Goal: Task Accomplishment & Management: Manage account settings

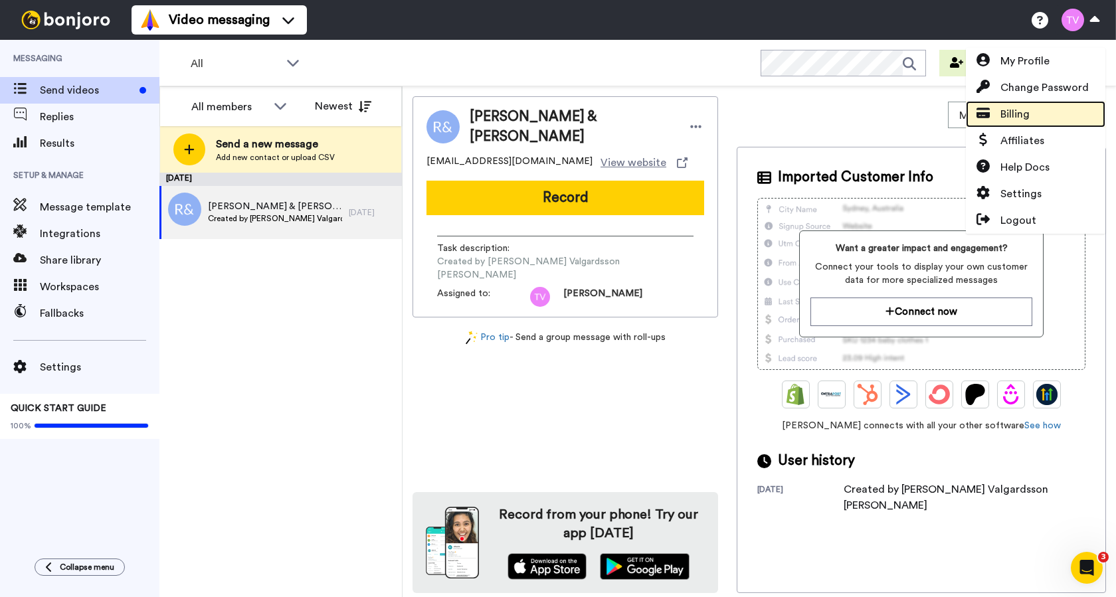
click at [1019, 115] on span "Billing" at bounding box center [1015, 114] width 29 height 16
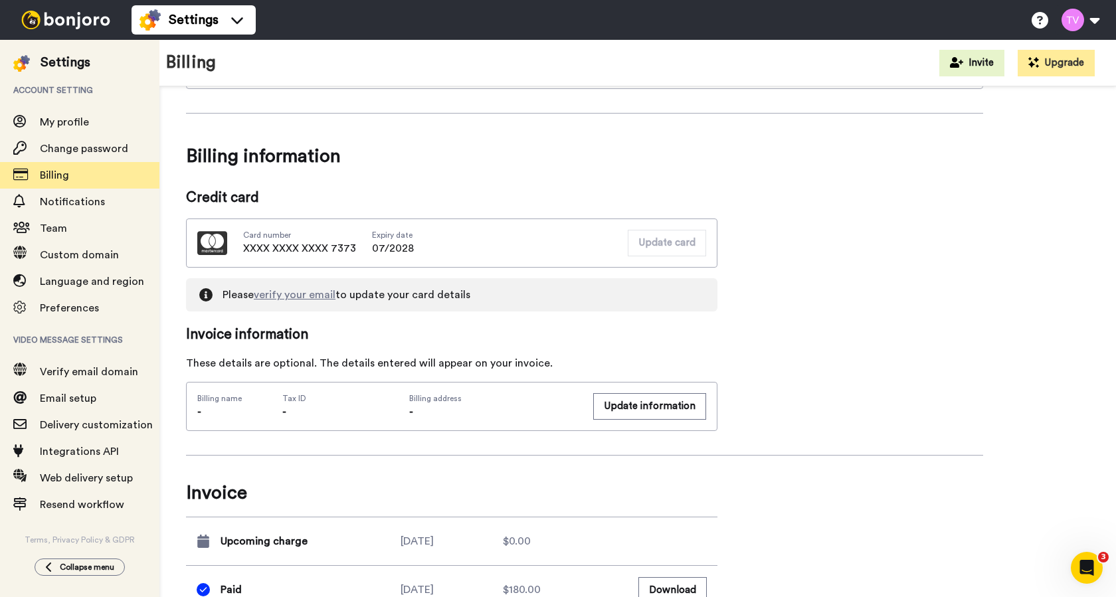
scroll to position [108, 0]
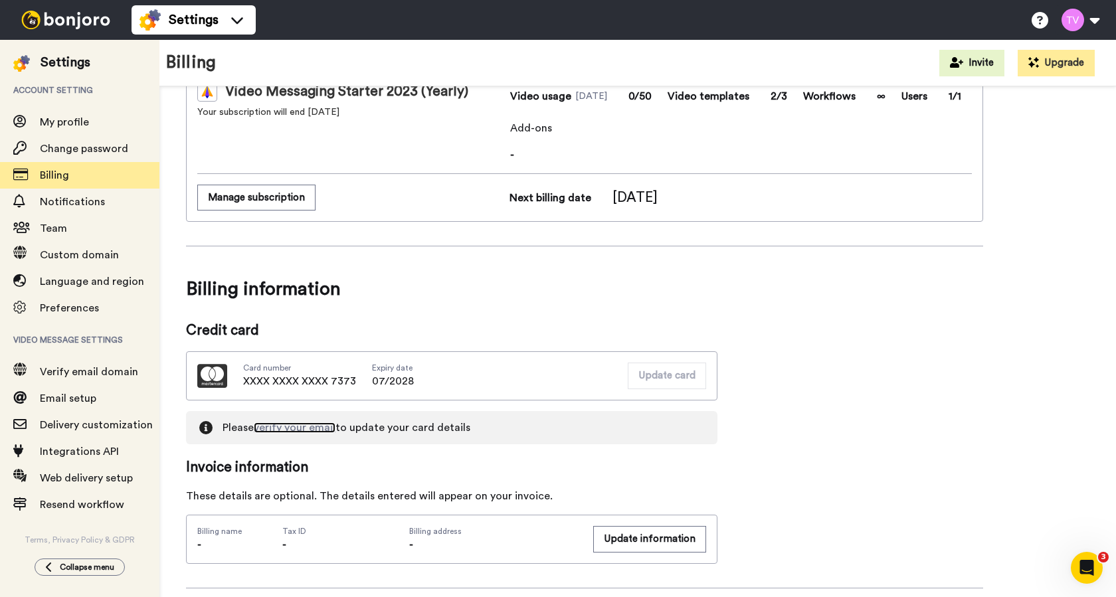
click at [265, 430] on link "verify your email" at bounding box center [295, 428] width 82 height 11
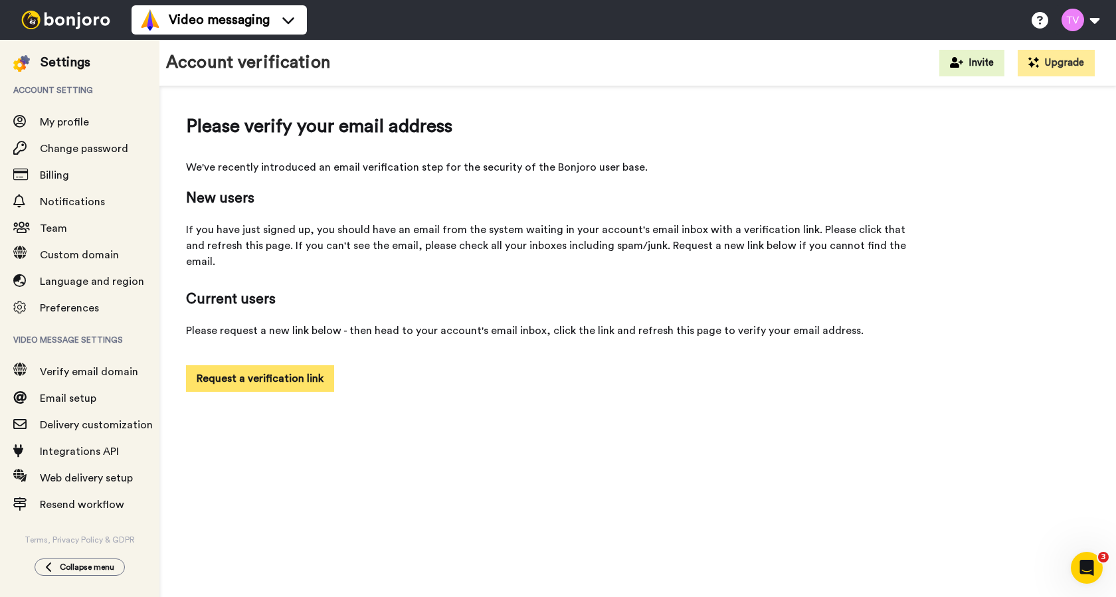
click at [266, 365] on button "Request a verification link" at bounding box center [260, 378] width 148 height 27
